Goal: Check status

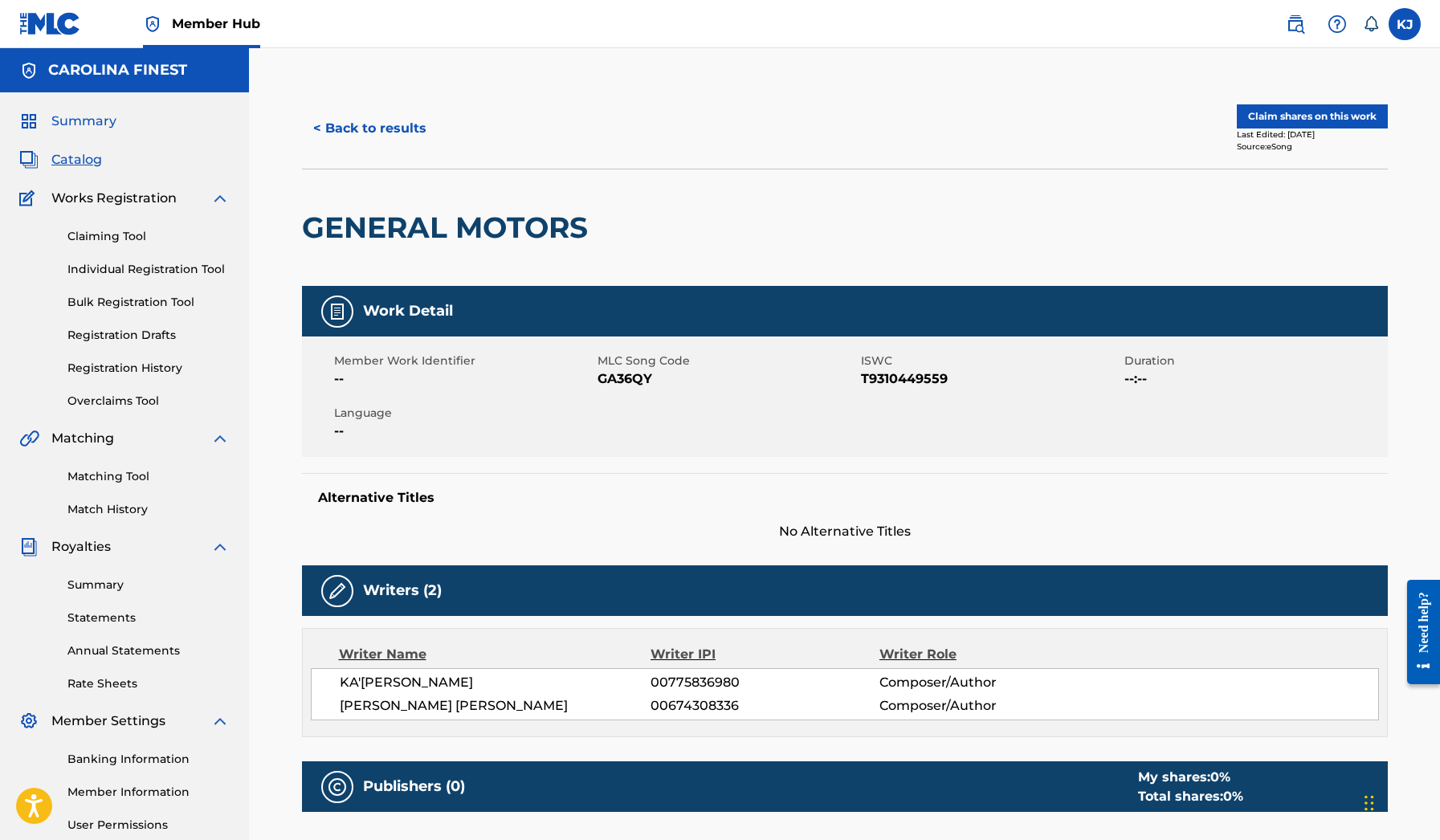
click at [88, 120] on span "Summary" at bounding box center [83, 122] width 65 height 19
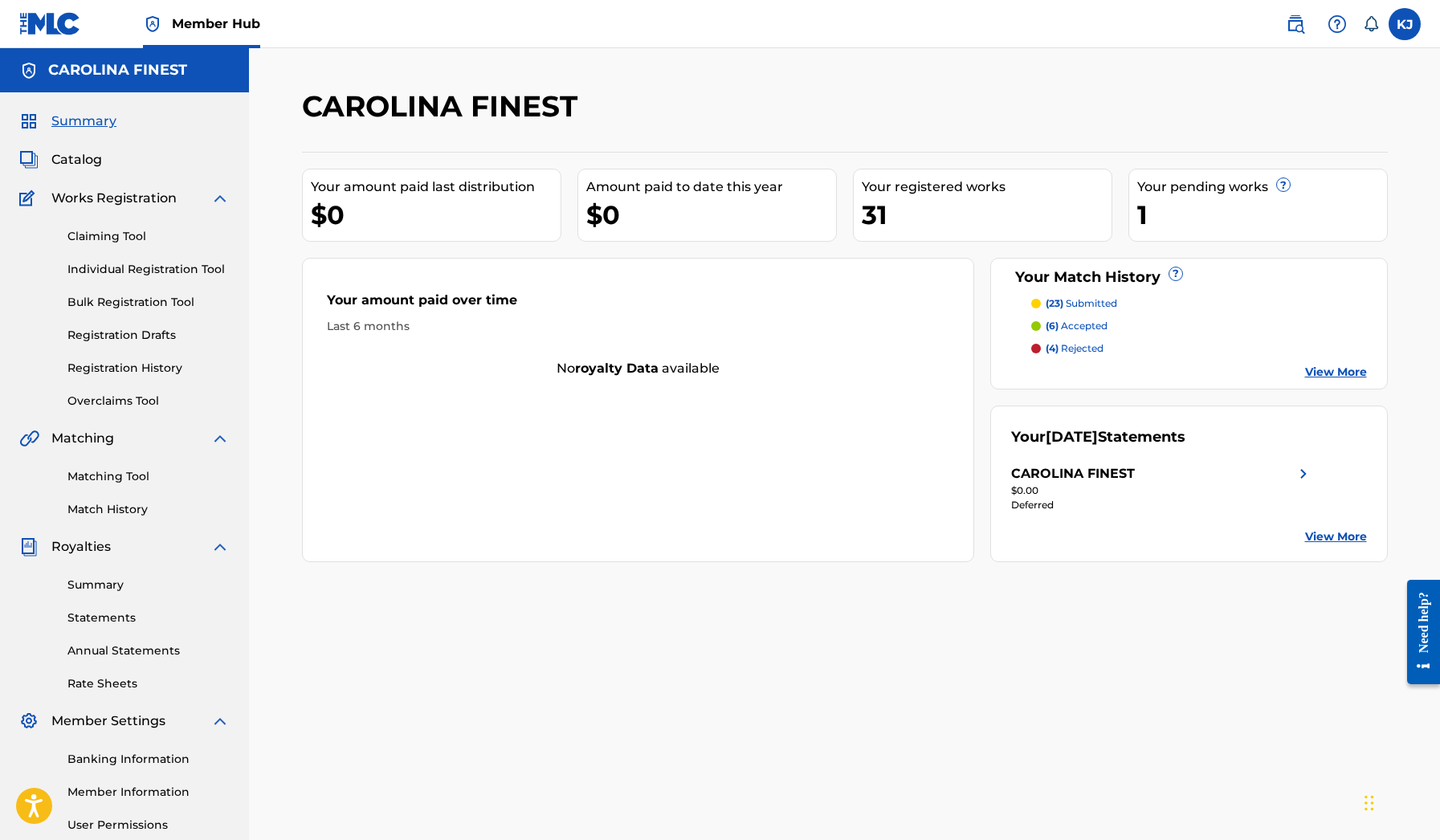
click at [1205, 194] on div "Your pending works ?" at bounding box center [1262, 187] width 250 height 19
click at [1300, 474] on img at bounding box center [1304, 474] width 19 height 19
click at [1329, 369] on link "View More" at bounding box center [1336, 371] width 62 height 16
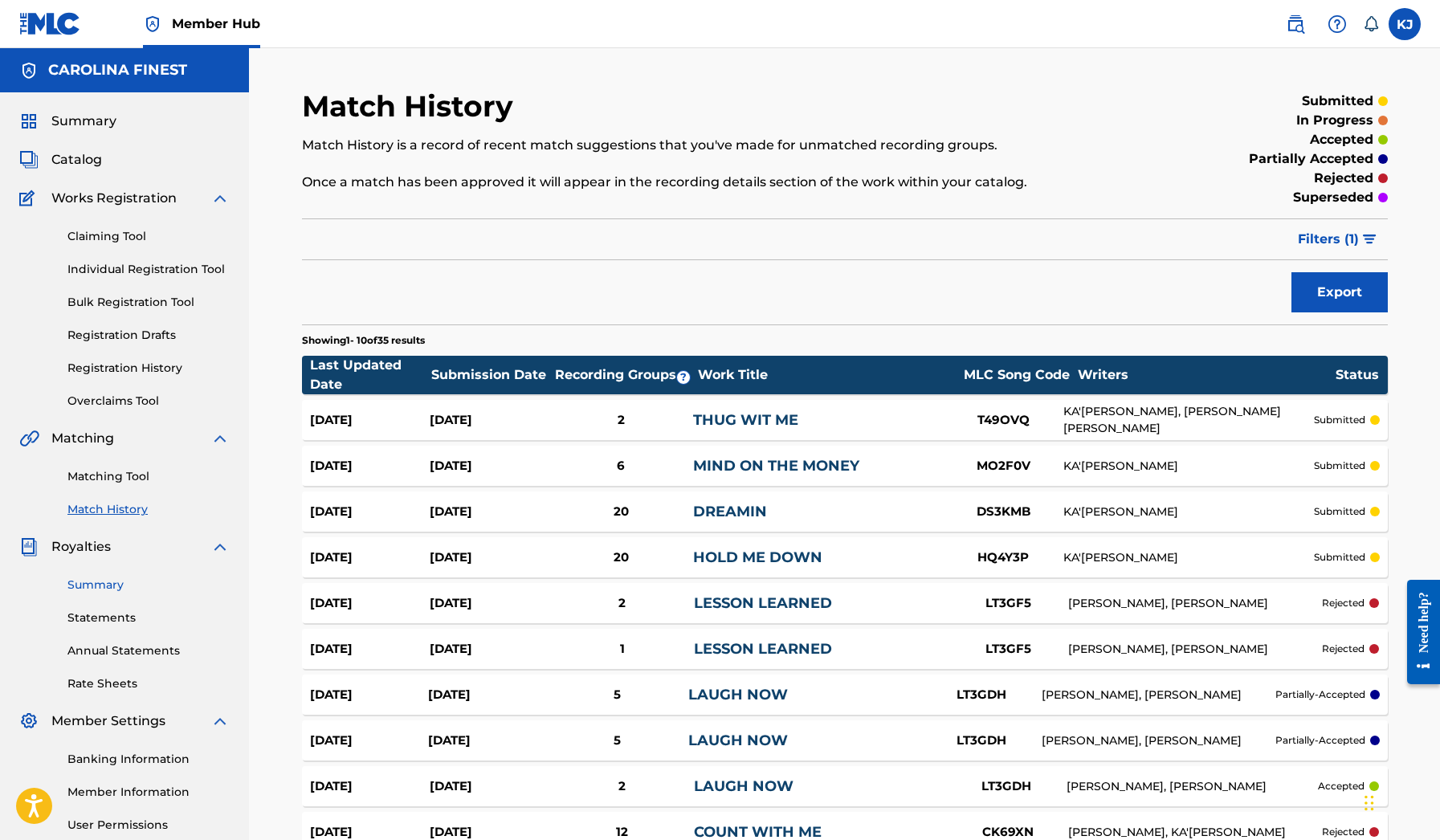
click at [105, 583] on link "Summary" at bounding box center [149, 584] width 162 height 16
